Goal: Task Accomplishment & Management: Use online tool/utility

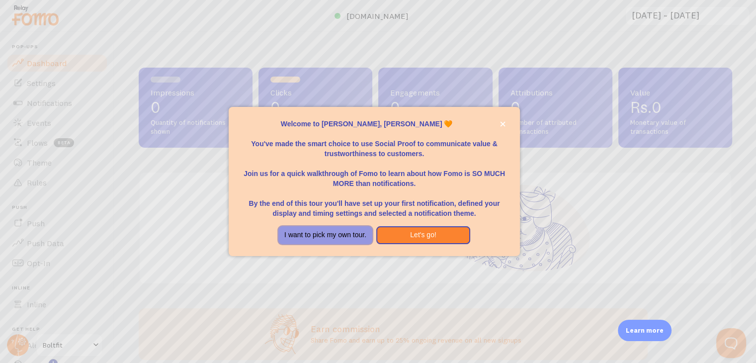
click at [340, 231] on button "I want to pick my own tour." at bounding box center [325, 235] width 94 height 18
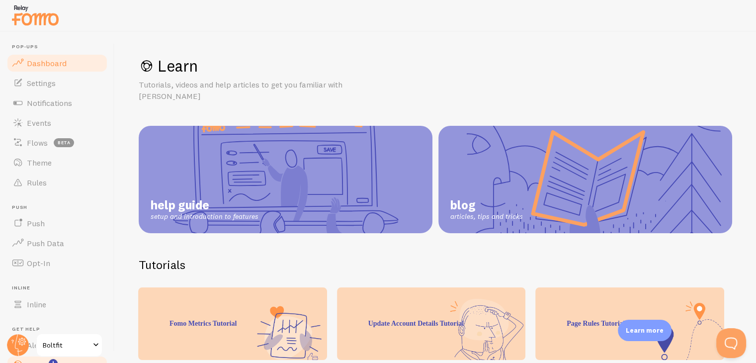
click at [62, 61] on span "Dashboard" at bounding box center [47, 63] width 40 height 10
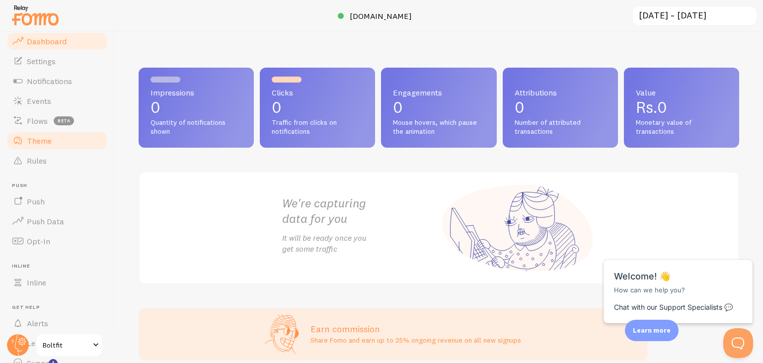
scroll to position [68, 0]
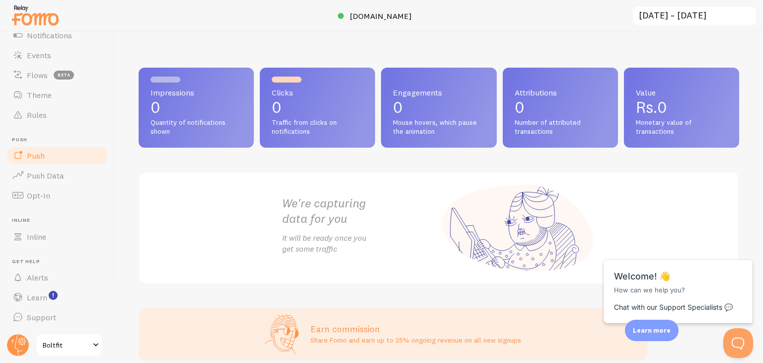
click at [54, 154] on link "Push" at bounding box center [57, 156] width 102 height 20
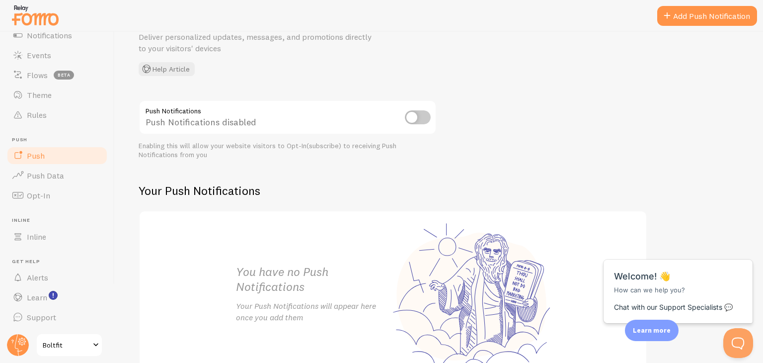
scroll to position [60, 0]
click at [412, 114] on input "checkbox" at bounding box center [418, 117] width 26 height 14
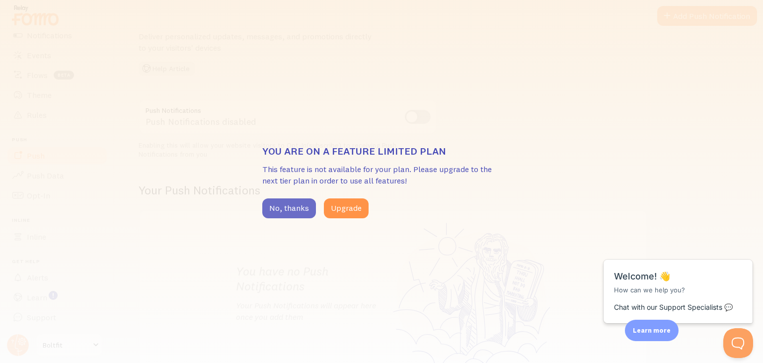
click at [298, 211] on button "No, thanks" at bounding box center [289, 208] width 54 height 20
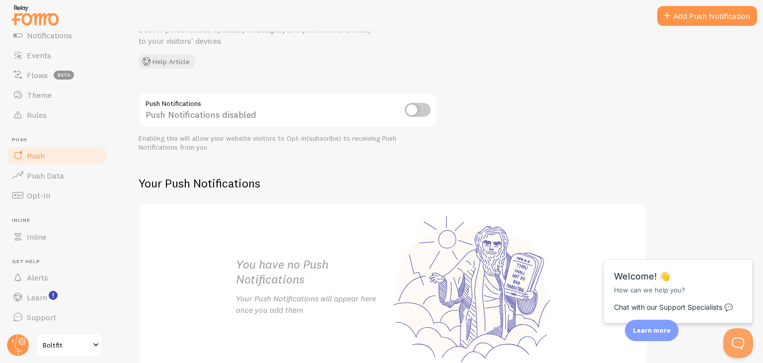
scroll to position [0, 0]
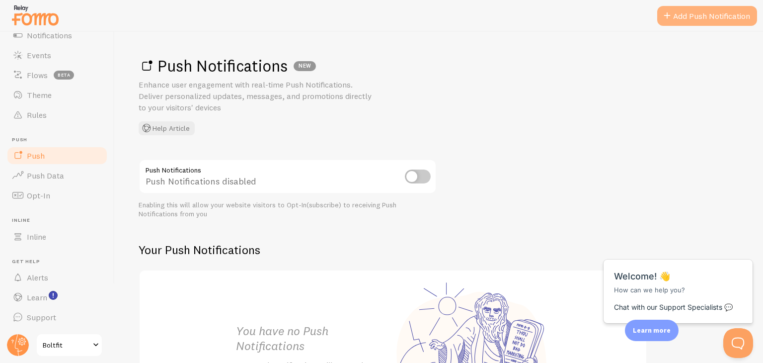
click at [695, 10] on link "Add Push Notification" at bounding box center [707, 16] width 100 height 20
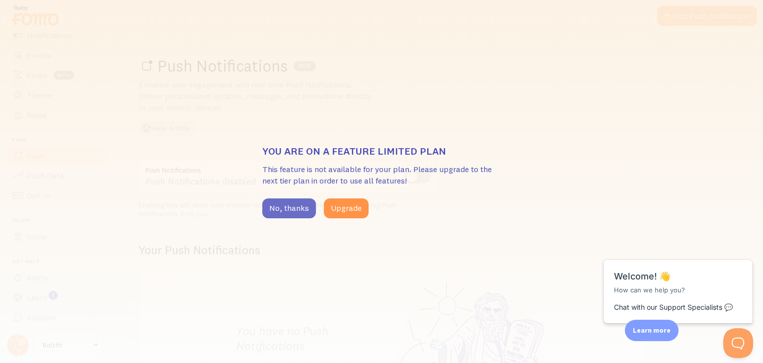
click at [291, 207] on button "No, thanks" at bounding box center [289, 208] width 54 height 20
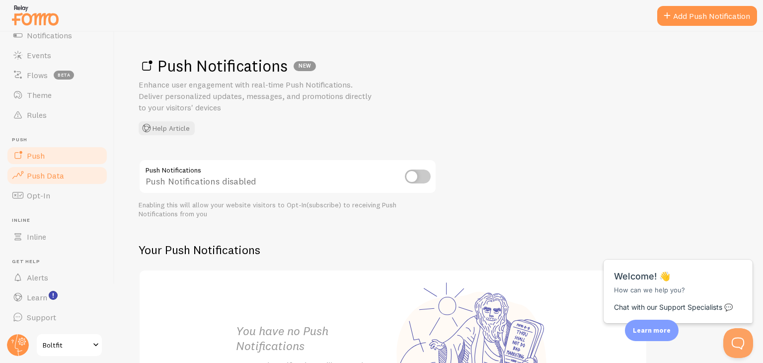
click at [49, 176] on span "Push Data" at bounding box center [45, 175] width 37 height 10
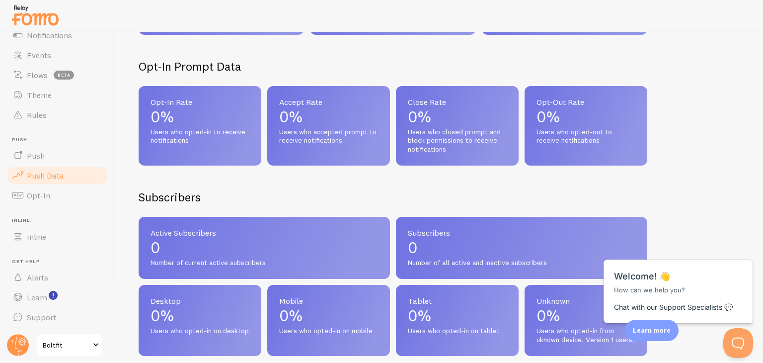
scroll to position [235, 0]
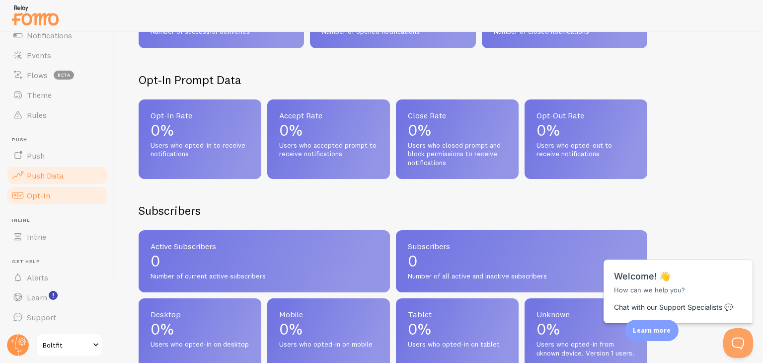
click at [26, 198] on link "Opt-In" at bounding box center [57, 195] width 102 height 20
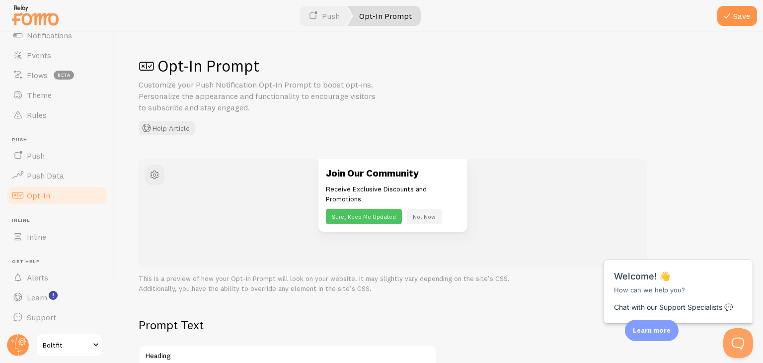
click at [415, 217] on button "Not Now" at bounding box center [424, 216] width 35 height 15
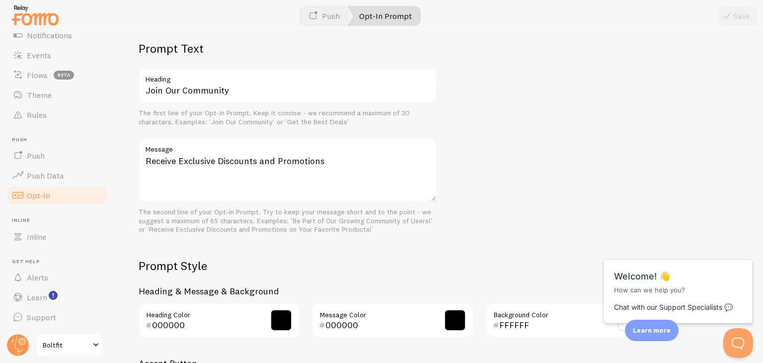
scroll to position [277, 0]
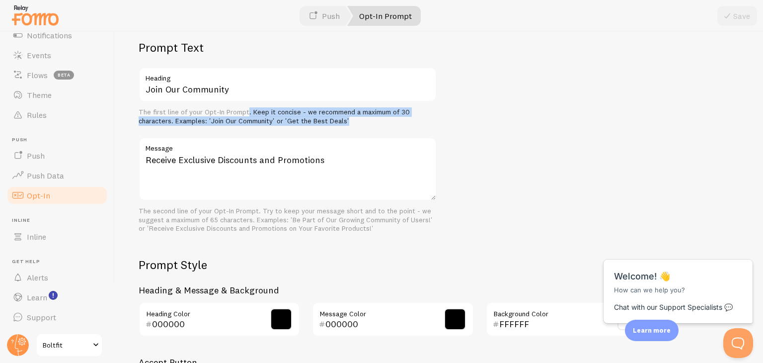
drag, startPoint x: 356, startPoint y: 119, endPoint x: 247, endPoint y: 110, distance: 109.6
click at [247, 110] on div "The first line of your Opt-In Prompt. Keep it concise - we recommend a maximum …" at bounding box center [288, 116] width 298 height 17
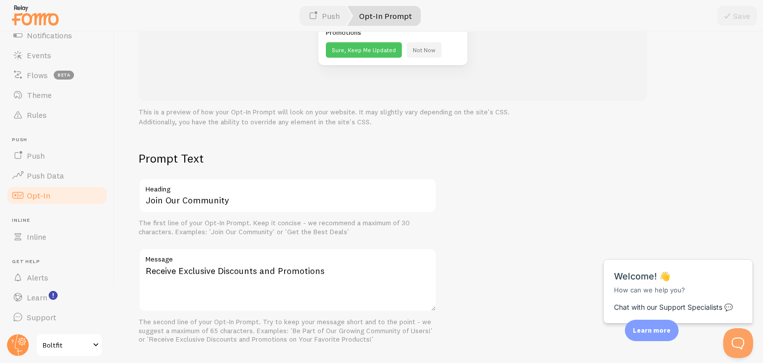
scroll to position [0, 0]
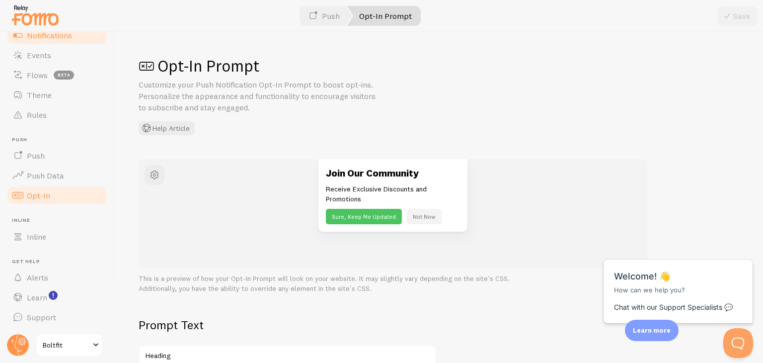
click at [17, 32] on span at bounding box center [18, 35] width 12 height 12
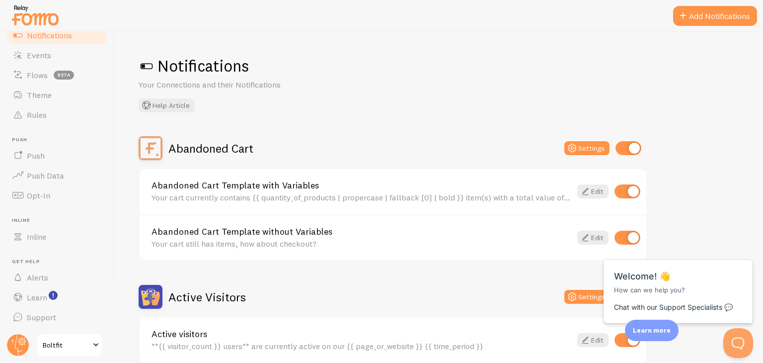
click at [144, 63] on span at bounding box center [147, 66] width 16 height 16
click at [144, 66] on span at bounding box center [147, 66] width 16 height 16
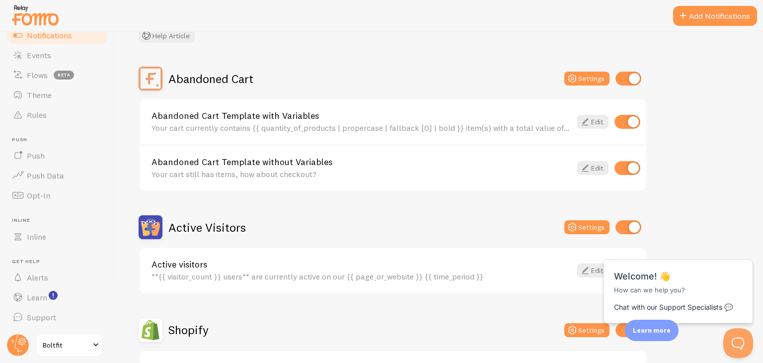
scroll to position [69, 0]
click at [240, 116] on link "Abandoned Cart Template with Variables" at bounding box center [361, 116] width 420 height 9
